Goal: Transaction & Acquisition: Purchase product/service

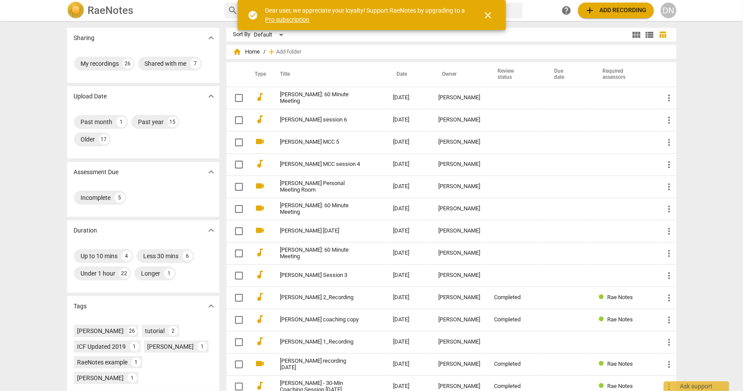
click at [640, 11] on span "add Add recording" at bounding box center [616, 10] width 62 height 10
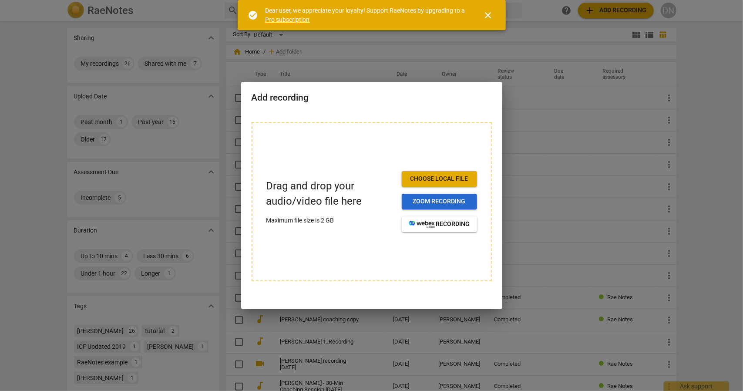
click at [433, 204] on span "Zoom recording" at bounding box center [438, 201] width 61 height 9
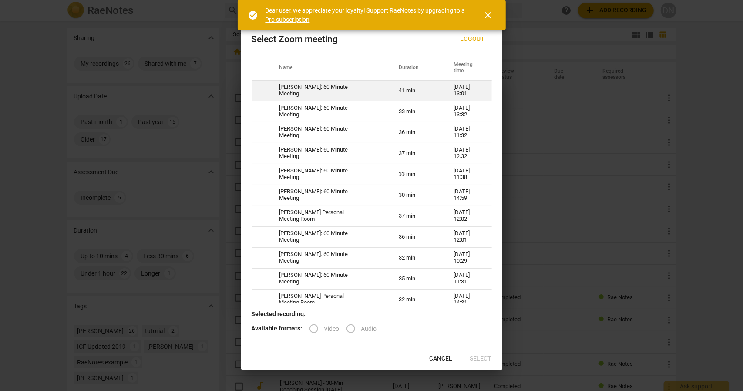
click at [366, 88] on td "Stef Frenzl: 60 Minute Meeting" at bounding box center [329, 90] width 120 height 21
radio input "true"
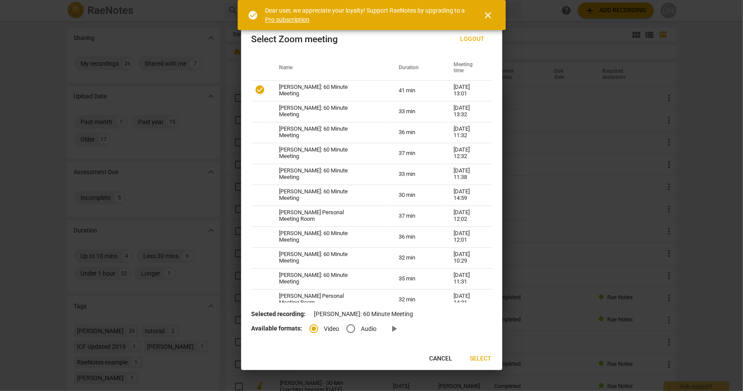
click at [480, 360] on span "Select" at bounding box center [481, 358] width 22 height 9
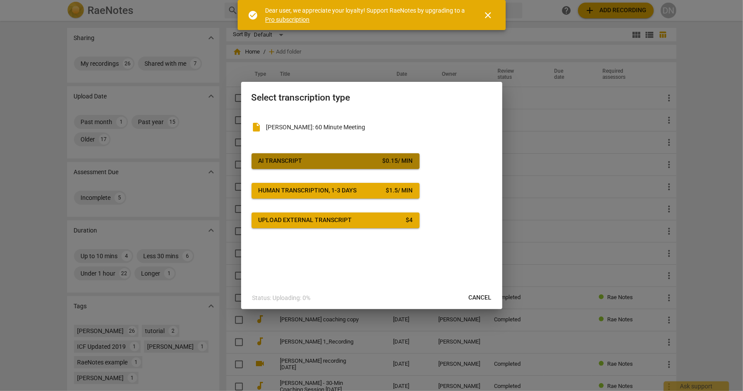
click at [382, 163] on div "$ 0.15 / min" at bounding box center [397, 161] width 30 height 9
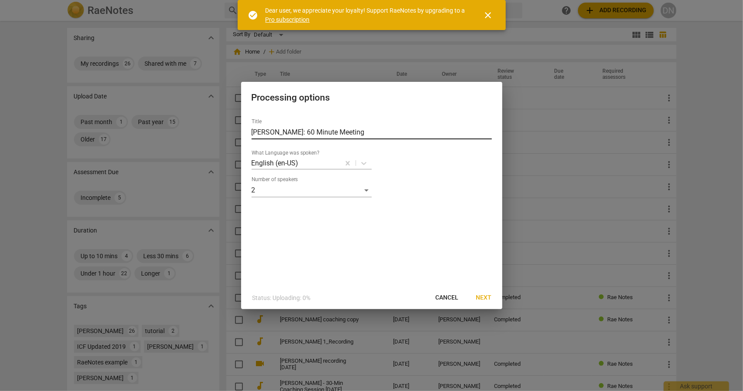
click at [350, 130] on input "Stef Frenzl: 60 Minute Meeting" at bounding box center [371, 132] width 240 height 14
drag, startPoint x: 350, startPoint y: 130, endPoint x: 344, endPoint y: 129, distance: 6.2
click at [346, 130] on input "Stef Frenzl: 60 Minute Meeting" at bounding box center [371, 132] width 240 height 14
drag, startPoint x: 344, startPoint y: 129, endPoint x: 317, endPoint y: 127, distance: 27.1
click at [331, 129] on input "Stef Frenzl: 60 Minute Meeting" at bounding box center [371, 132] width 240 height 14
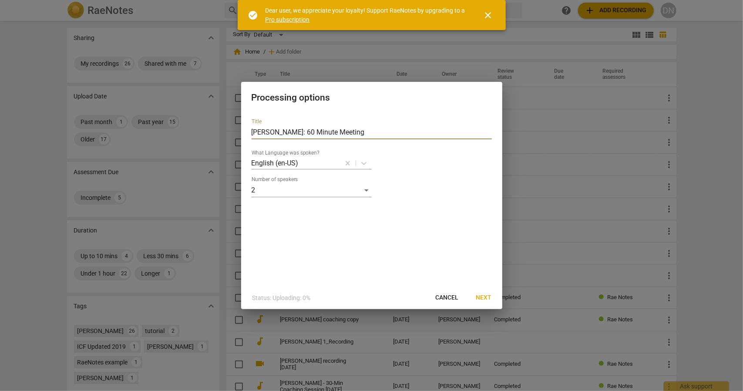
click at [321, 127] on input "Stef Frenzl: 60 Minute Meeting" at bounding box center [371, 132] width 240 height 14
click at [317, 127] on input "Stef Frenzl: 60 Minute Meeting" at bounding box center [371, 132] width 240 height 14
click at [315, 126] on input "Stef Frenzl: 60 Minute Meeting" at bounding box center [371, 132] width 240 height 14
click at [301, 124] on div "Title Stef Frenzl: 60 Minute Meeting" at bounding box center [371, 128] width 240 height 21
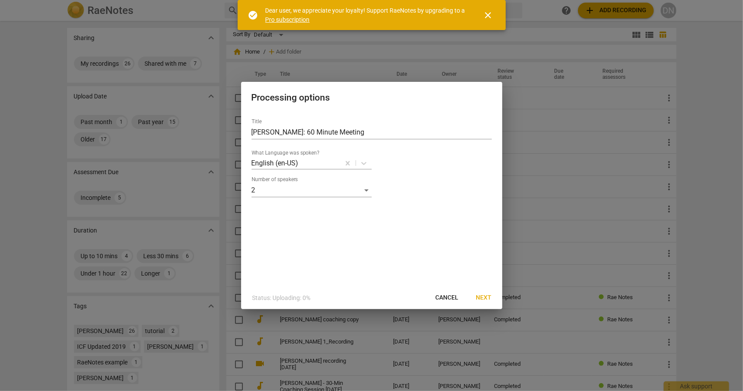
click at [298, 124] on div "Title Stef Frenzl: 60 Minute Meeting" at bounding box center [371, 128] width 240 height 21
drag, startPoint x: 346, startPoint y: 134, endPoint x: 289, endPoint y: 126, distance: 57.5
click at [289, 126] on input "Stef Frenzl: 60 Minute Meeting" at bounding box center [371, 132] width 240 height 14
type input "[PERSON_NAME]: 092425"
click at [479, 299] on span "Next" at bounding box center [484, 297] width 16 height 9
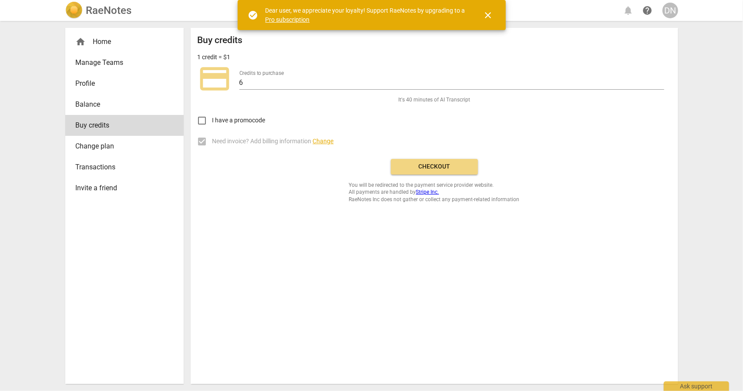
click at [428, 166] on span "Checkout" at bounding box center [434, 166] width 73 height 9
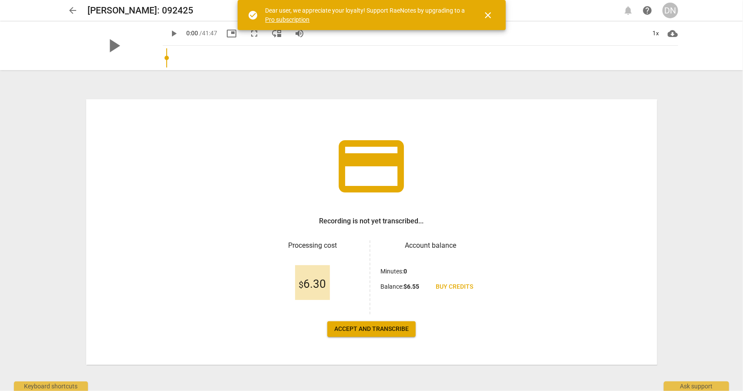
click at [385, 330] on span "Accept and transcribe" at bounding box center [371, 329] width 74 height 9
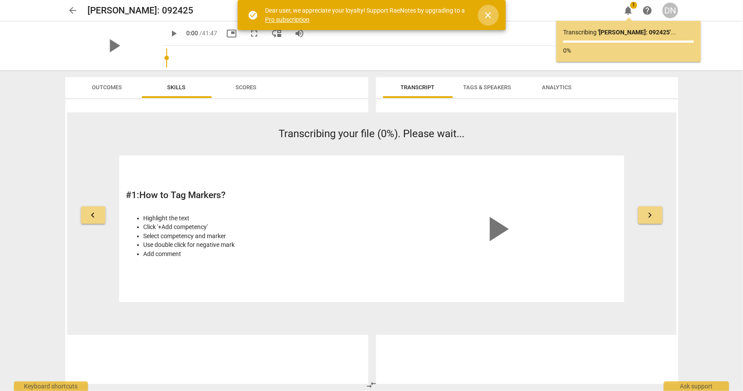
click at [485, 17] on span "close" at bounding box center [488, 15] width 10 height 10
